Goal: Task Accomplishment & Management: Manage account settings

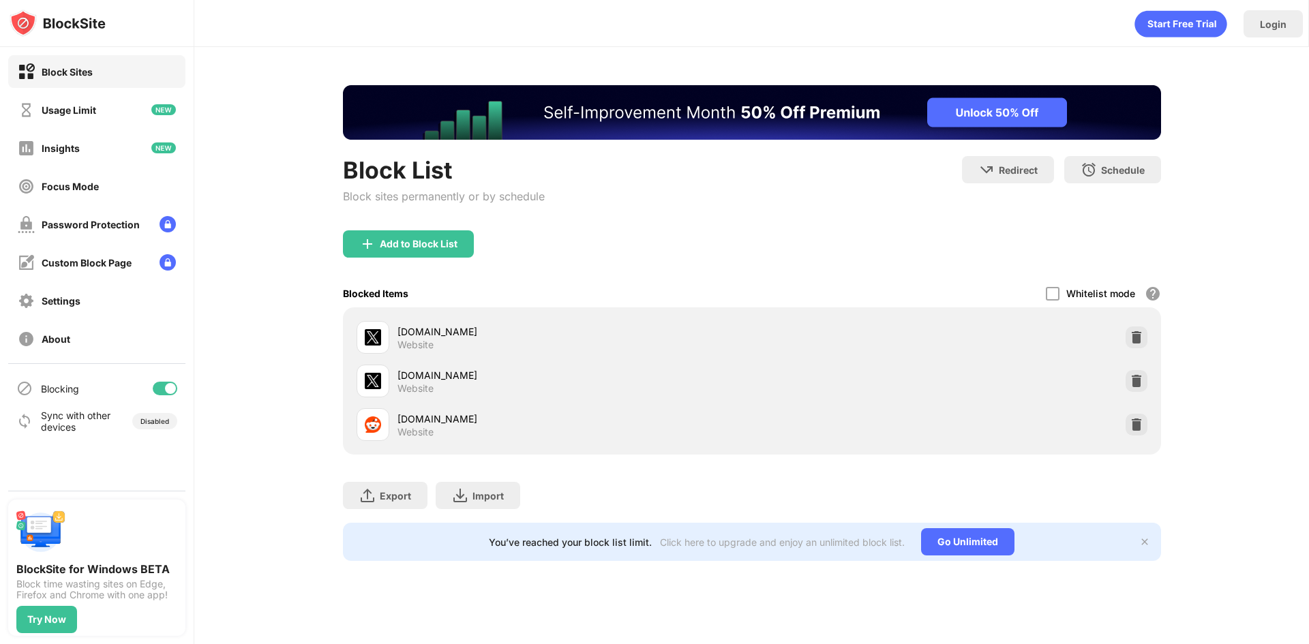
drag, startPoint x: 187, startPoint y: 393, endPoint x: 172, endPoint y: 390, distance: 15.2
click at [187, 393] on div "Blocking Sync with other devices Disabled" at bounding box center [97, 405] width 194 height 82
click at [166, 388] on div at bounding box center [170, 388] width 11 height 11
click at [271, 363] on div "Block List Block sites permanently or by schedule Redirect Choose a site to be …" at bounding box center [751, 323] width 1114 height 552
